Goal: Transaction & Acquisition: Subscribe to service/newsletter

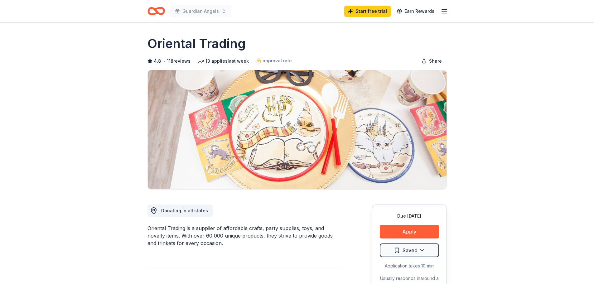
click at [443, 11] on line "button" at bounding box center [444, 11] width 5 height 0
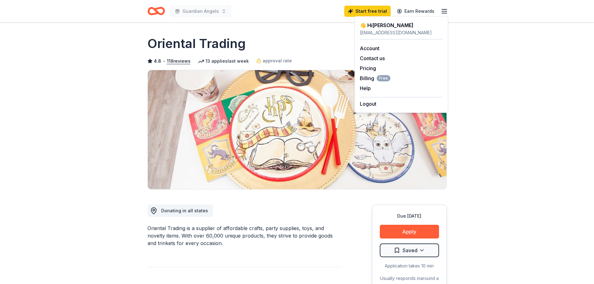
click at [376, 24] on div "👋 Hi Adrienne" at bounding box center [401, 25] width 83 height 7
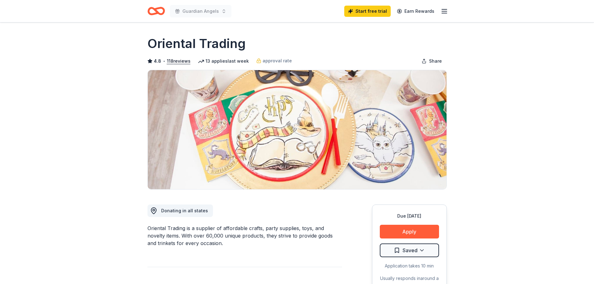
click at [159, 11] on icon "Home" at bounding box center [155, 11] width 17 height 15
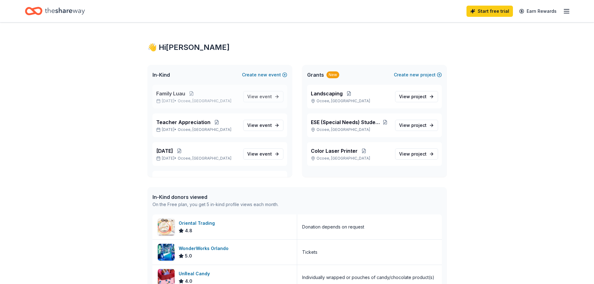
click at [175, 101] on p "May 15, 2026 • Ocoee, FL" at bounding box center [197, 100] width 82 height 5
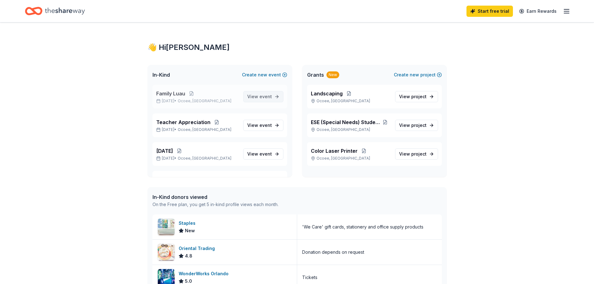
click at [254, 96] on span "View event" at bounding box center [259, 96] width 25 height 7
click at [191, 93] on button at bounding box center [191, 93] width 12 height 5
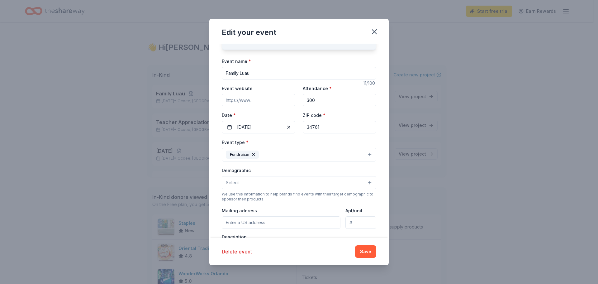
scroll to position [62, 0]
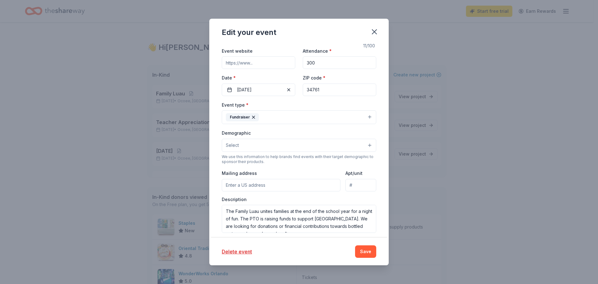
click at [241, 183] on input "Mailing address" at bounding box center [281, 185] width 119 height 12
paste input "601 Thornebooke Drive,"
type input "601 Thornebrooke Drive, Ocoee, FL, 34761"
click at [372, 251] on button "Save" at bounding box center [365, 251] width 21 height 12
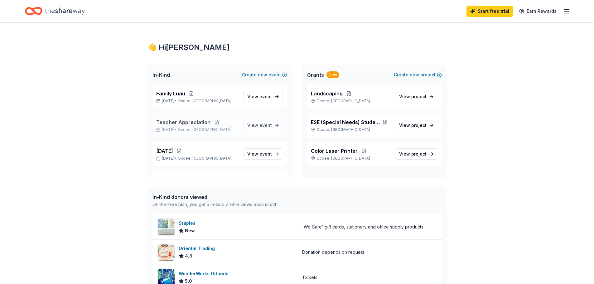
click at [213, 122] on button at bounding box center [216, 122] width 12 height 5
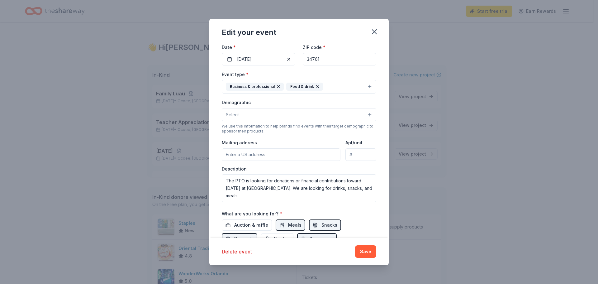
scroll to position [93, 0]
click at [235, 155] on input "Mailing address" at bounding box center [281, 154] width 119 height 12
paste input "601 Thornebooke Drive,"
type input "601 Thornebrooke Drive, Ocoee, FL, 34761"
click at [365, 253] on button "Save" at bounding box center [365, 251] width 21 height 12
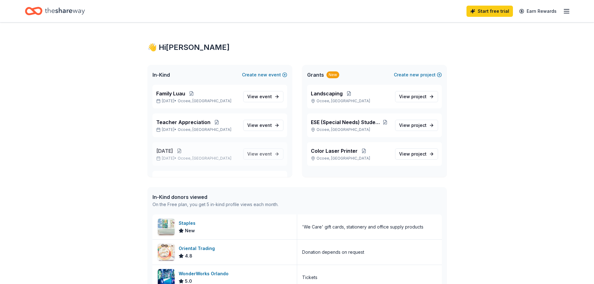
click at [183, 151] on button at bounding box center [179, 150] width 12 height 5
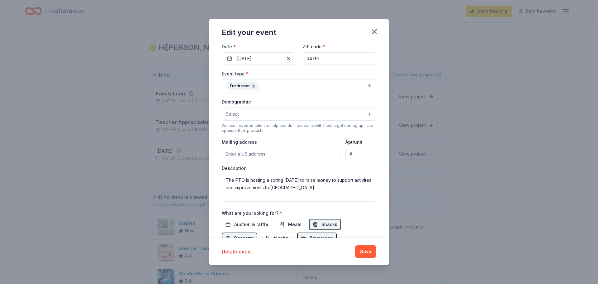
click at [232, 152] on input "Mailing address" at bounding box center [281, 154] width 119 height 12
paste input "601 Thornebooke Drive,"
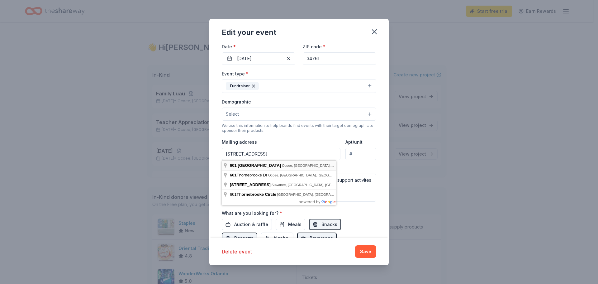
type input "601 Thornebrooke Drive, Ocoee, FL, 34761"
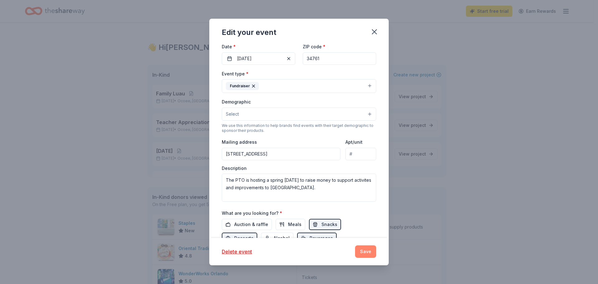
click at [361, 253] on button "Save" at bounding box center [365, 251] width 21 height 12
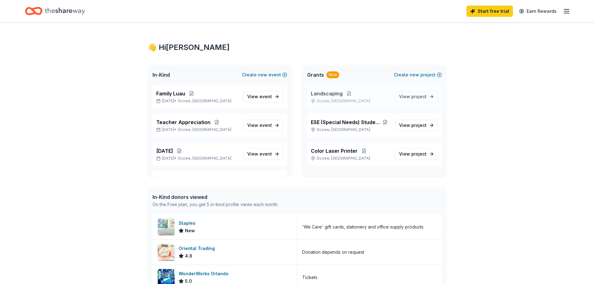
click at [347, 92] on button at bounding box center [349, 93] width 12 height 5
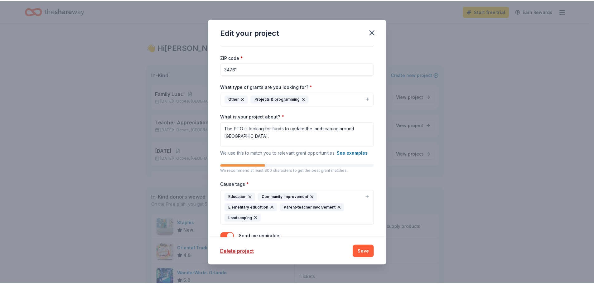
scroll to position [0, 0]
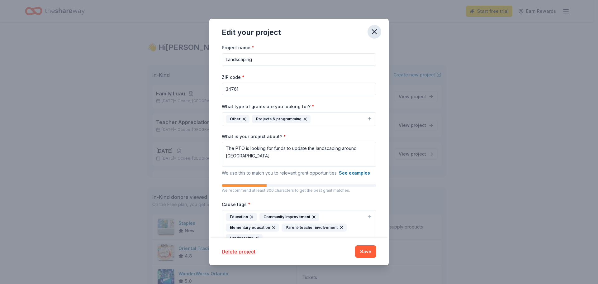
click at [377, 31] on icon "button" at bounding box center [374, 31] width 9 height 9
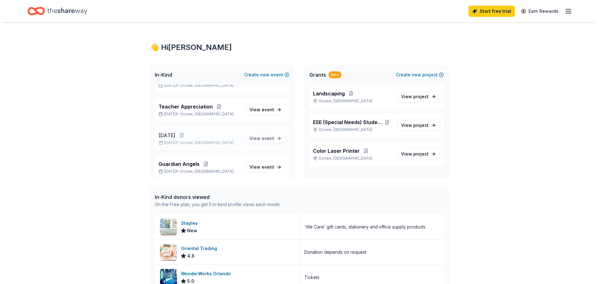
scroll to position [22, 0]
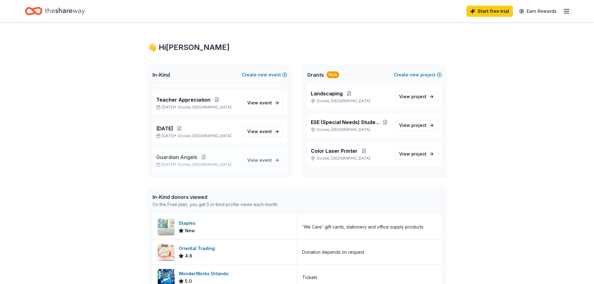
click at [201, 155] on button at bounding box center [203, 157] width 12 height 5
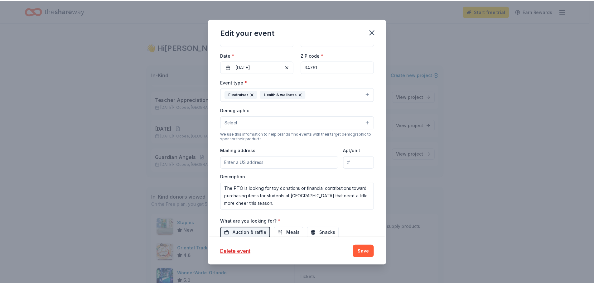
scroll to position [93, 0]
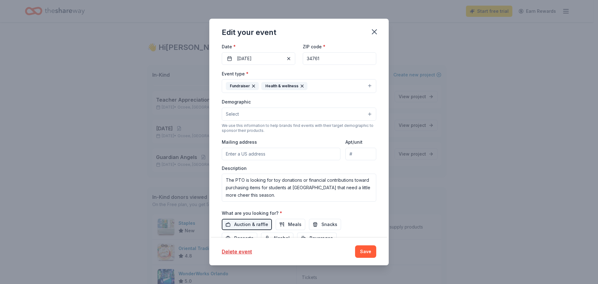
click at [238, 154] on input "Mailing address" at bounding box center [281, 154] width 119 height 12
paste input "601 Thornebooke Drive,"
type input "601 Thornebrooke Drive, Ocoee, FL, 34761"
click at [362, 251] on button "Save" at bounding box center [365, 251] width 21 height 12
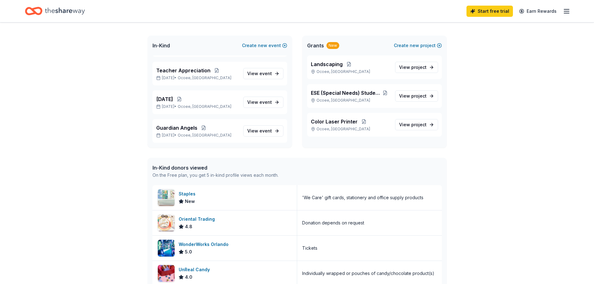
scroll to position [0, 0]
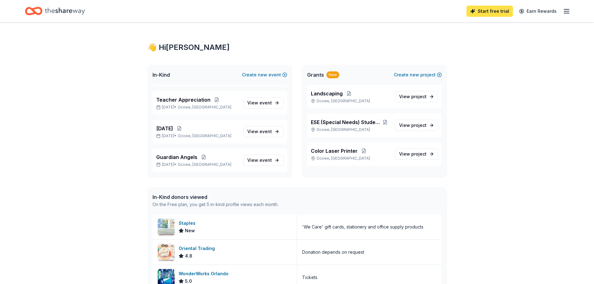
click at [481, 11] on link "Start free trial" at bounding box center [489, 11] width 46 height 11
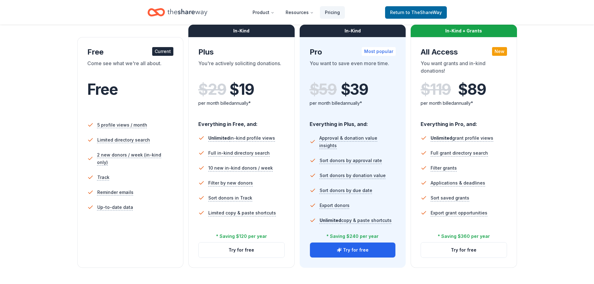
scroll to position [93, 0]
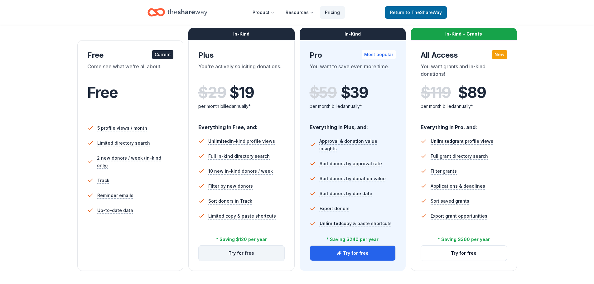
click at [230, 255] on button "Try for free" at bounding box center [242, 253] width 86 height 15
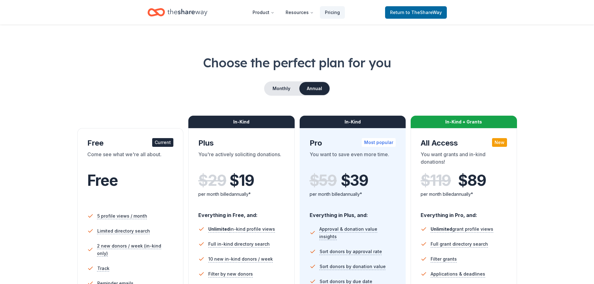
scroll to position [0, 0]
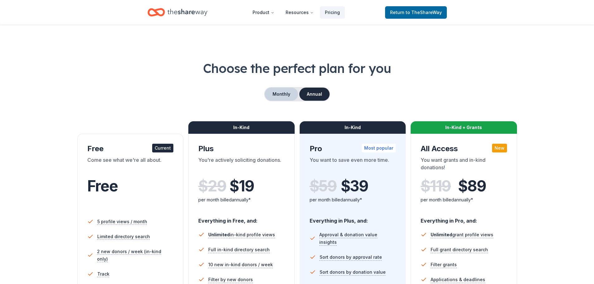
click at [279, 98] on button "Monthly" at bounding box center [281, 94] width 33 height 13
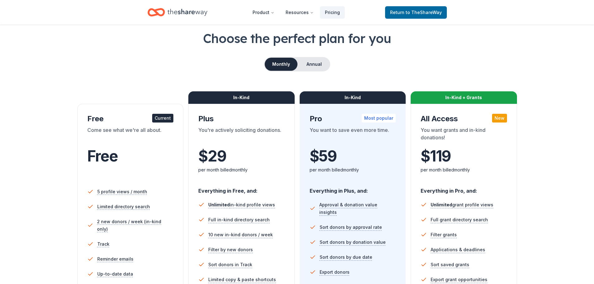
scroll to position [125, 0]
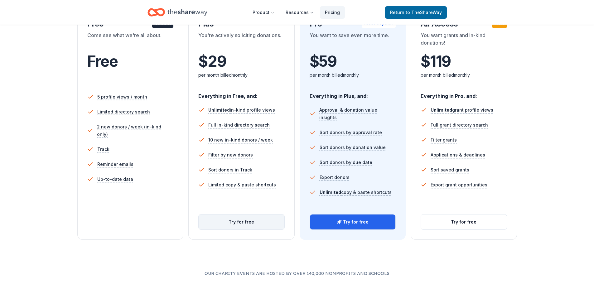
click at [250, 221] on button "Try for free" at bounding box center [242, 221] width 86 height 15
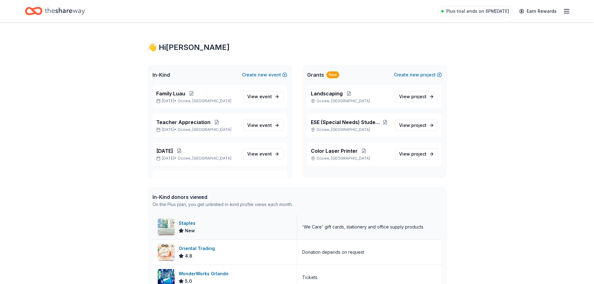
click at [210, 225] on div "Staples New" at bounding box center [224, 226] width 145 height 25
